Goal: Check status

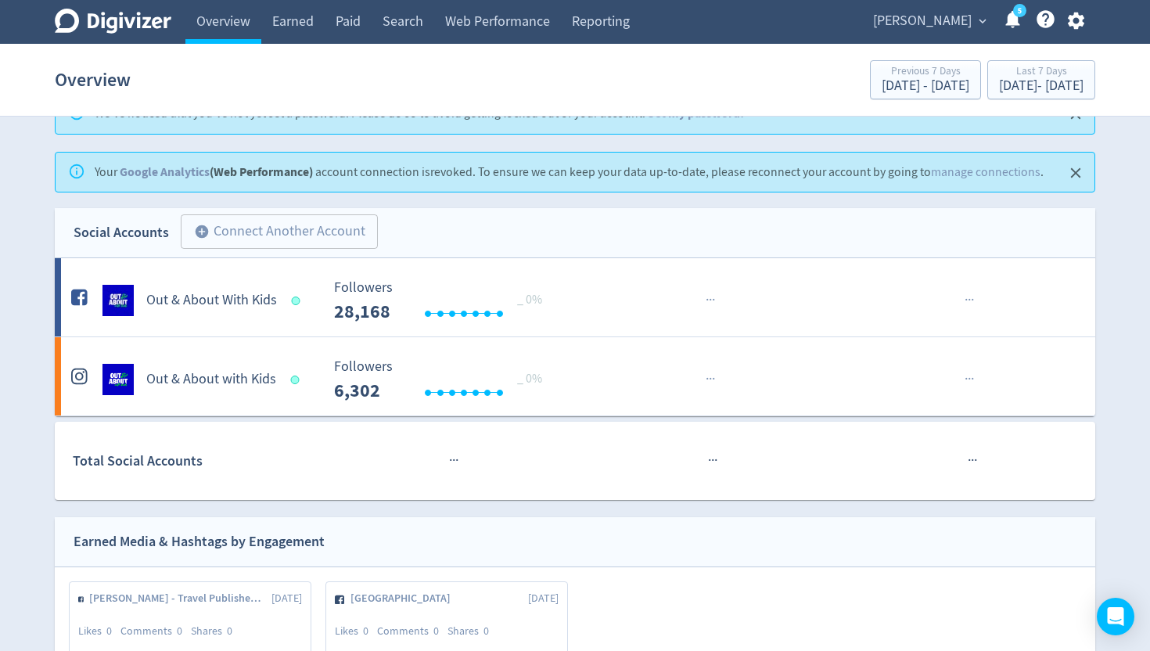
scroll to position [79, 0]
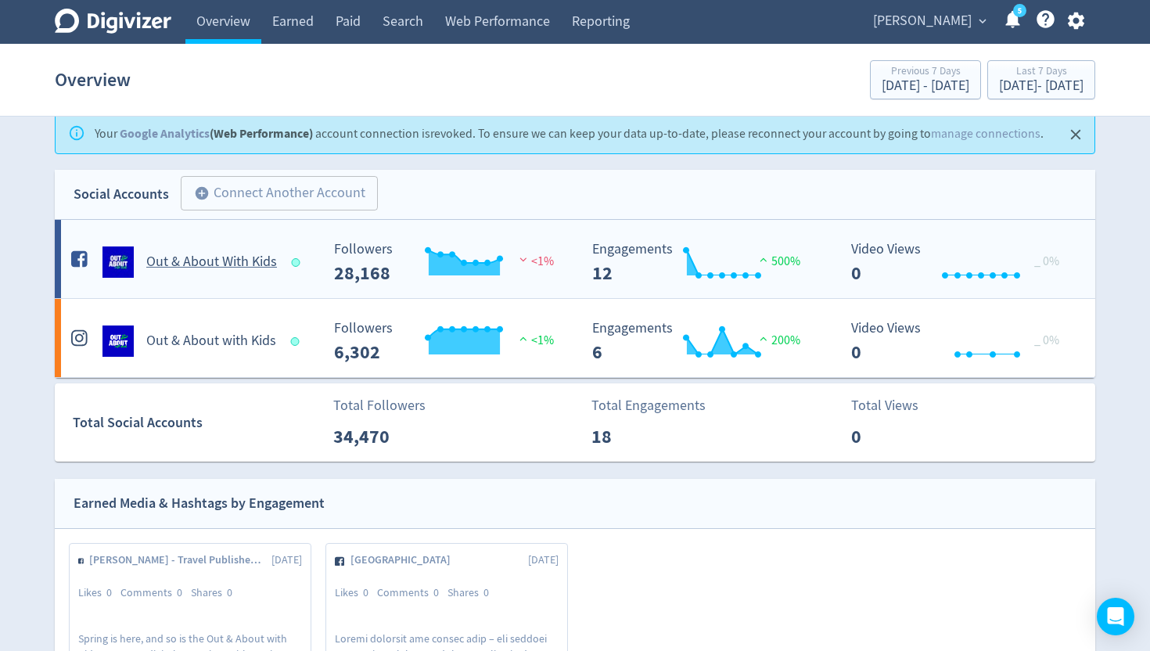
click at [153, 265] on h5 "Out & About With Kids" at bounding box center [211, 262] width 131 height 19
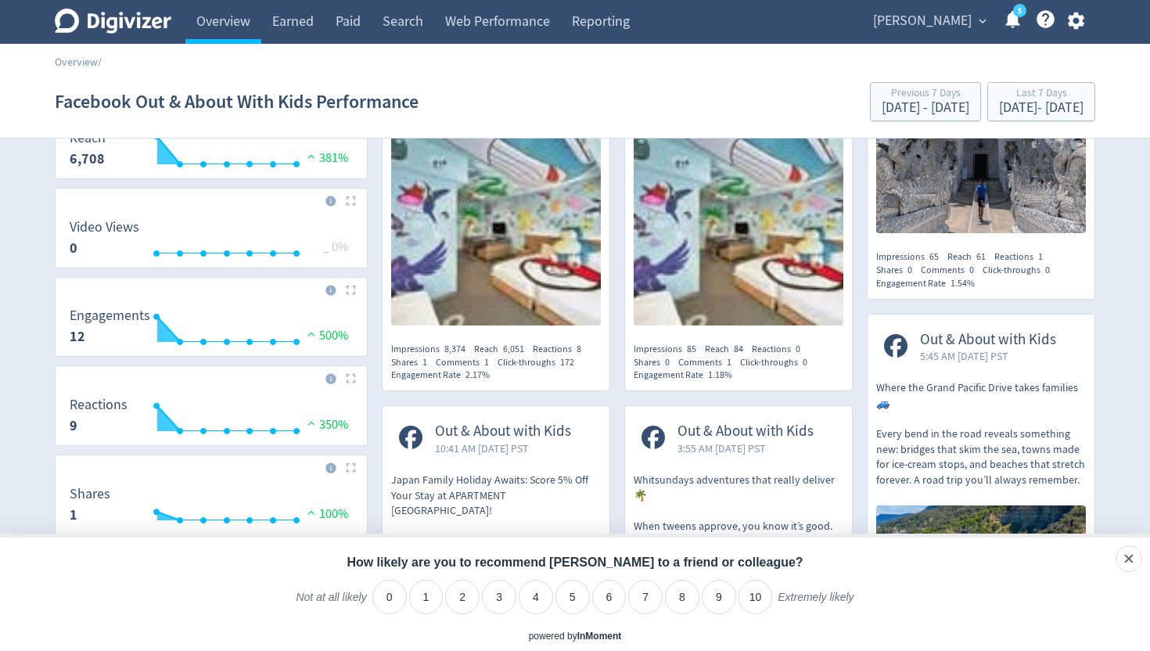
scroll to position [449, 0]
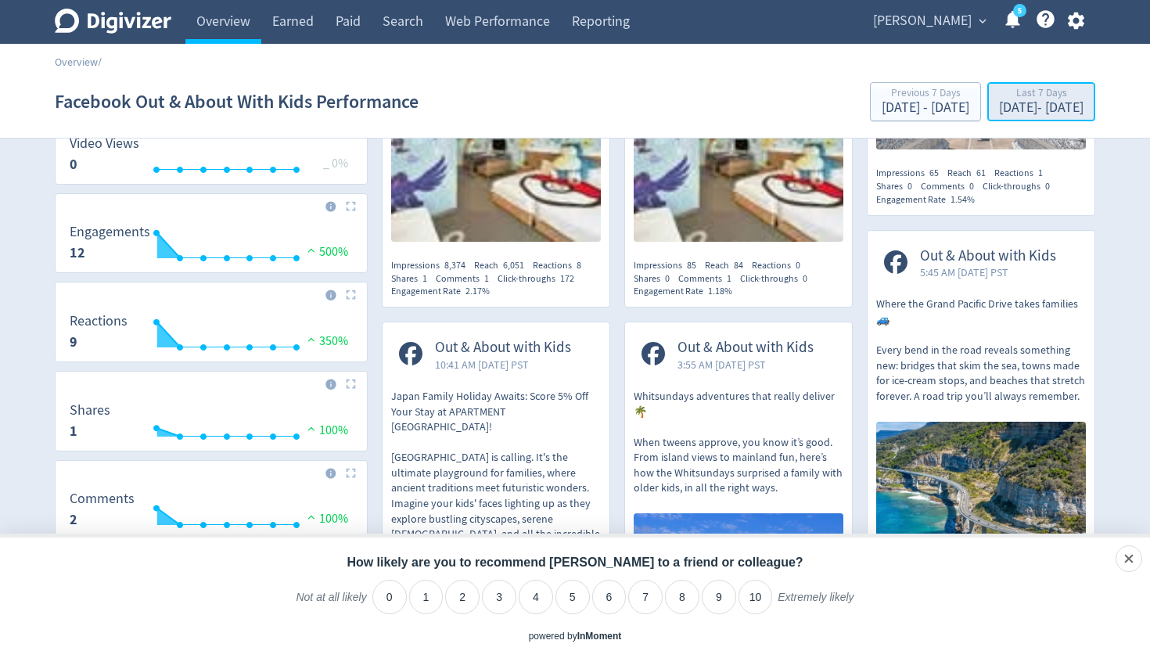
click at [999, 110] on div "[DATE] - [DATE]" at bounding box center [1041, 108] width 84 height 14
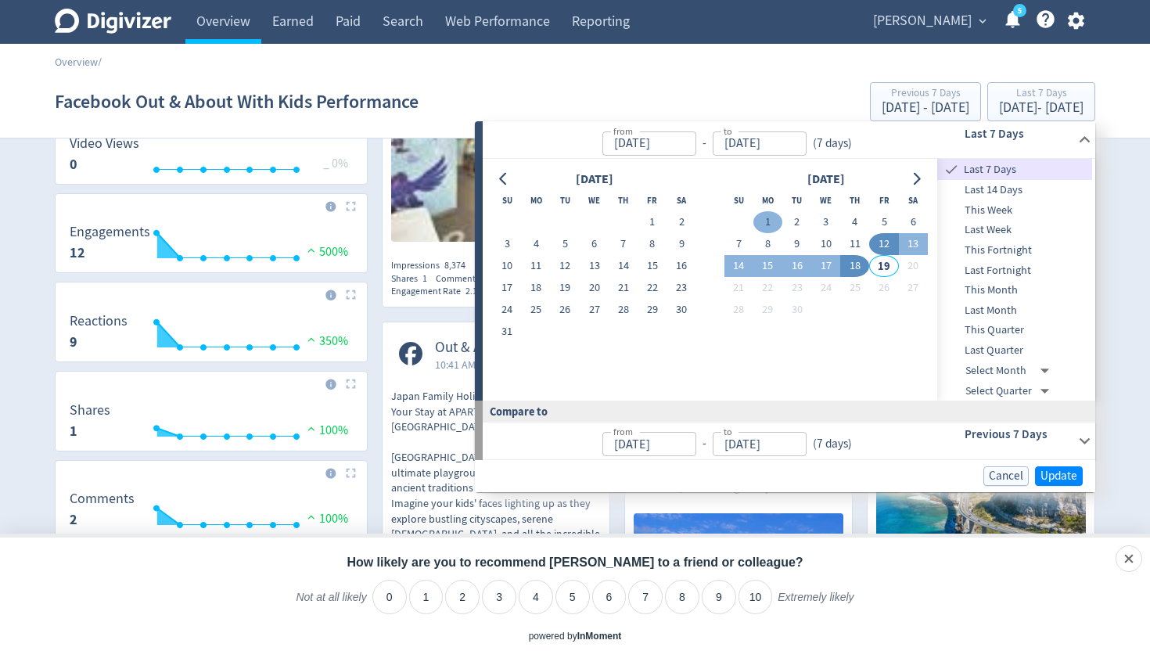
click at [768, 221] on button "1" at bounding box center [767, 222] width 29 height 22
type input "[DATE]"
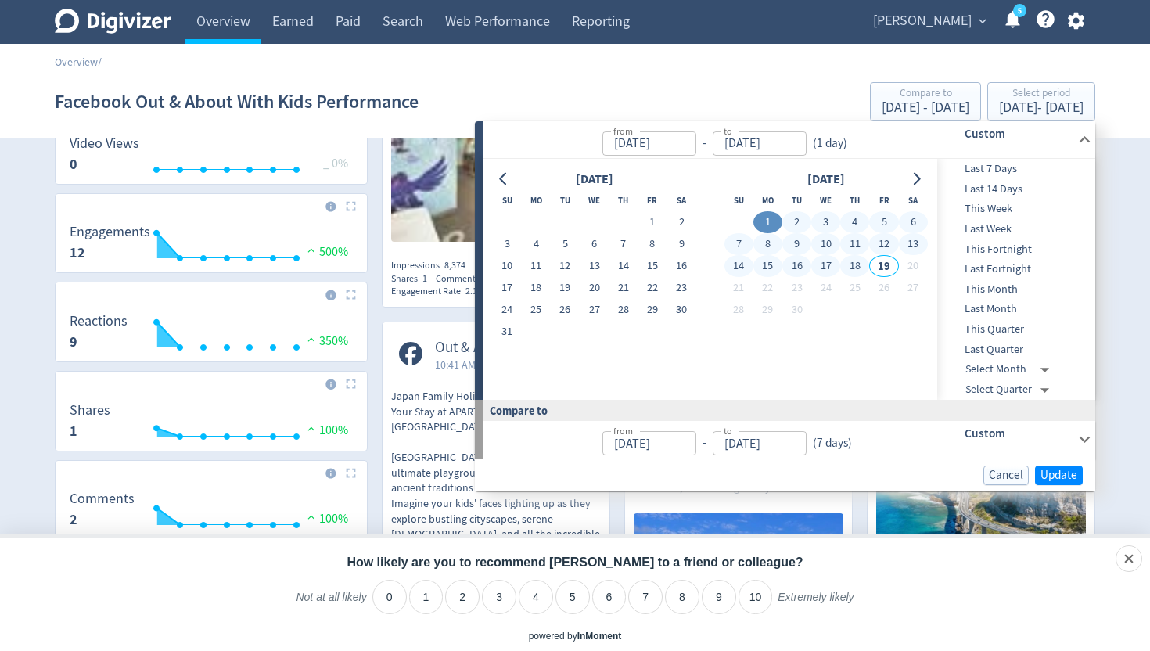
click at [853, 265] on button "18" at bounding box center [854, 266] width 29 height 22
type input "[DATE]"
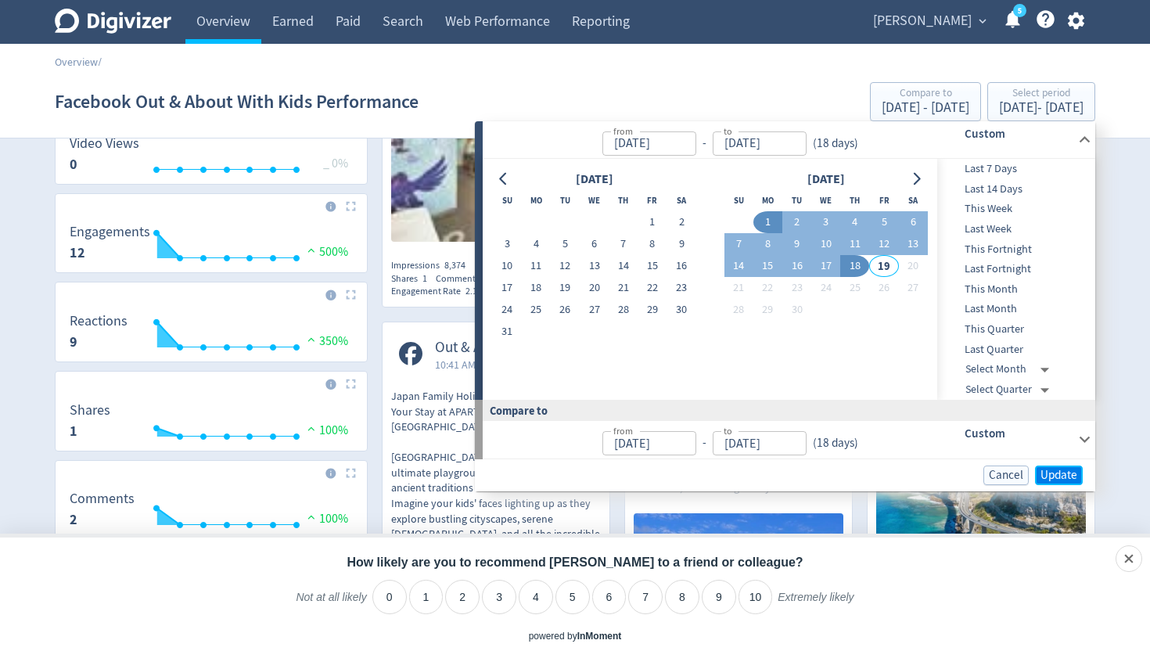
click at [1065, 480] on span "Update" at bounding box center [1058, 475] width 37 height 12
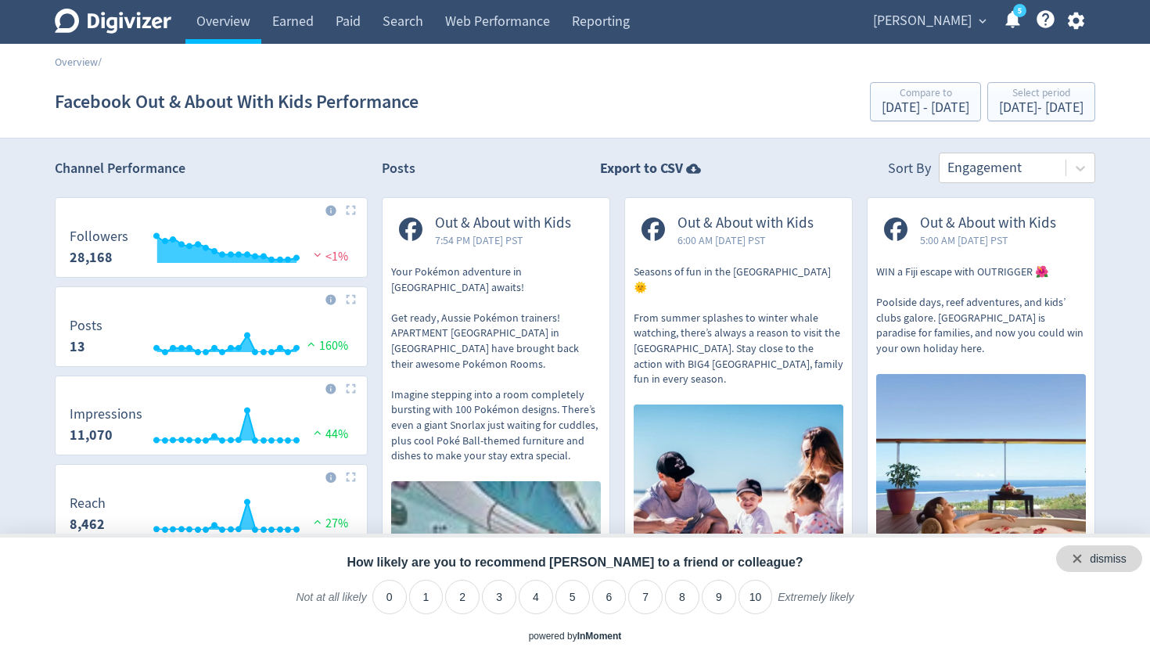
click at [1126, 559] on div "dismiss" at bounding box center [1099, 558] width 86 height 27
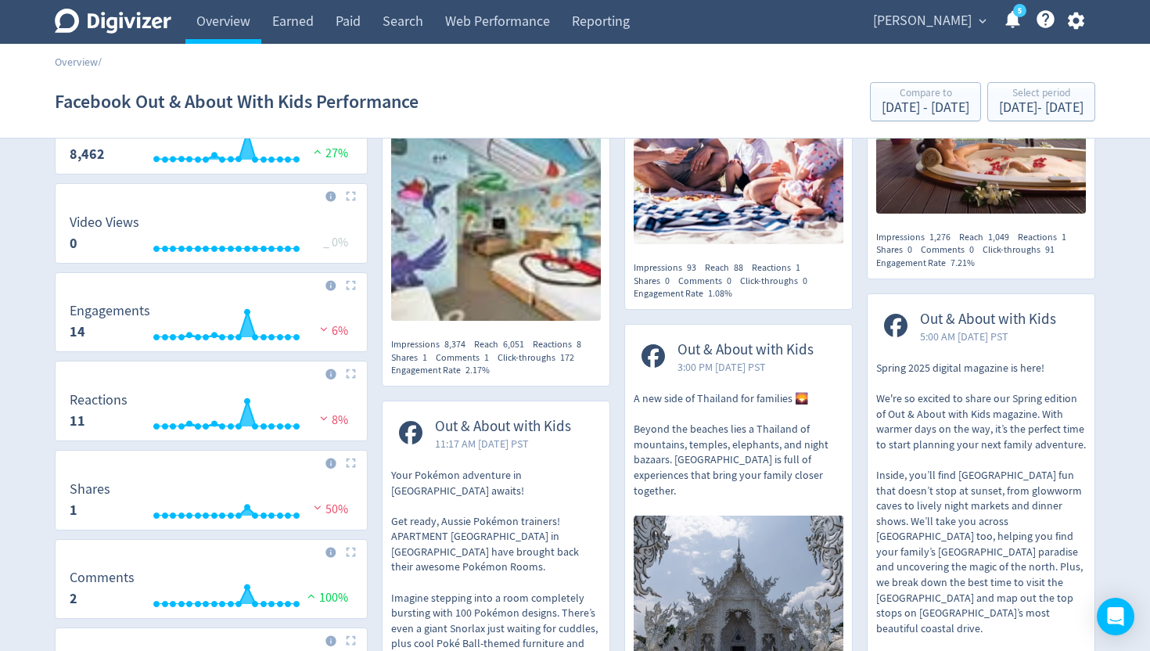
scroll to position [191, 0]
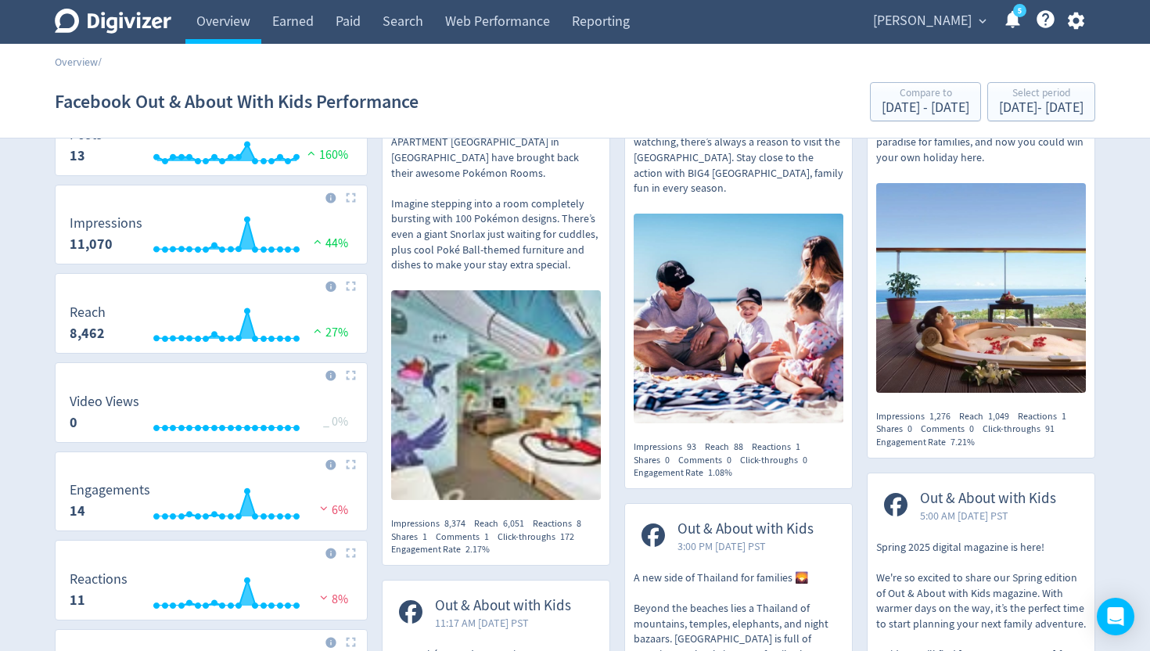
click at [453, 524] on span "8,374" at bounding box center [454, 523] width 21 height 13
copy span "8,374"
click at [512, 526] on span "6,051" at bounding box center [513, 523] width 21 height 13
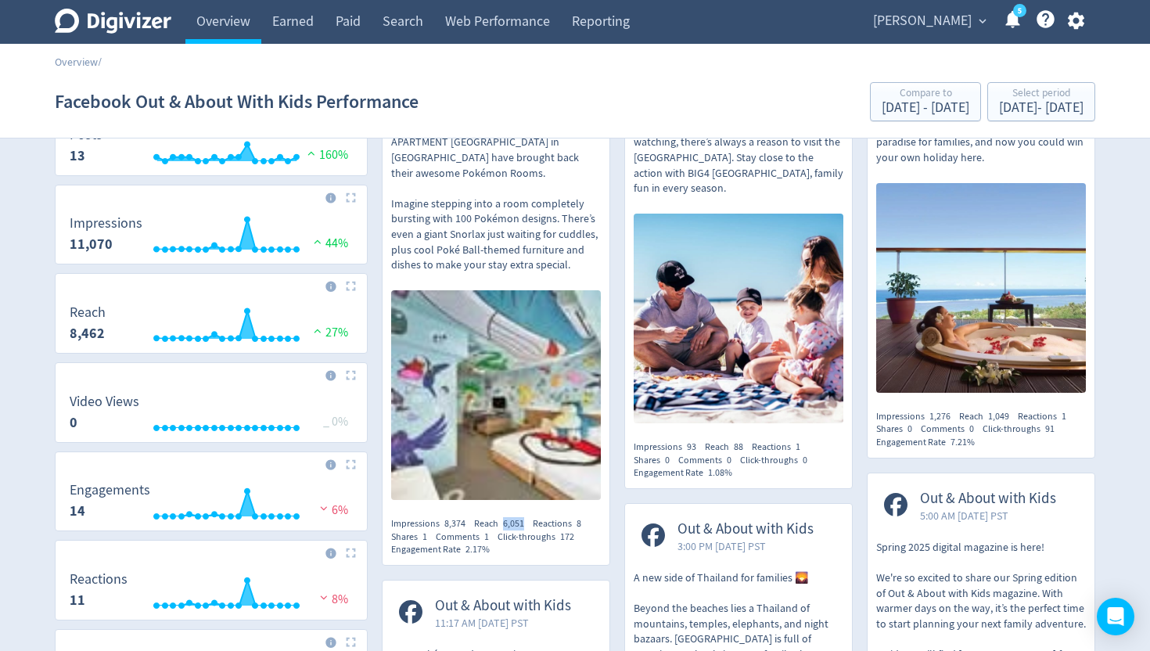
copy span "6,051"
click at [571, 536] on span "172" at bounding box center [567, 536] width 14 height 13
copy span "172"
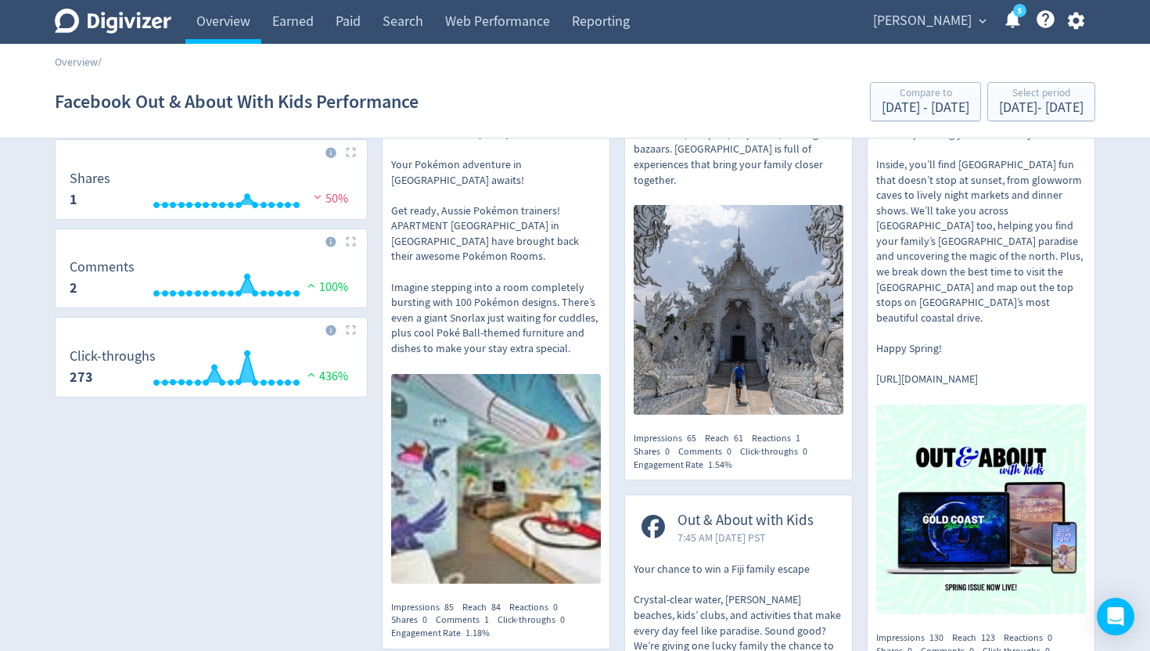
scroll to position [684, 0]
